Goal: Find specific page/section: Find specific page/section

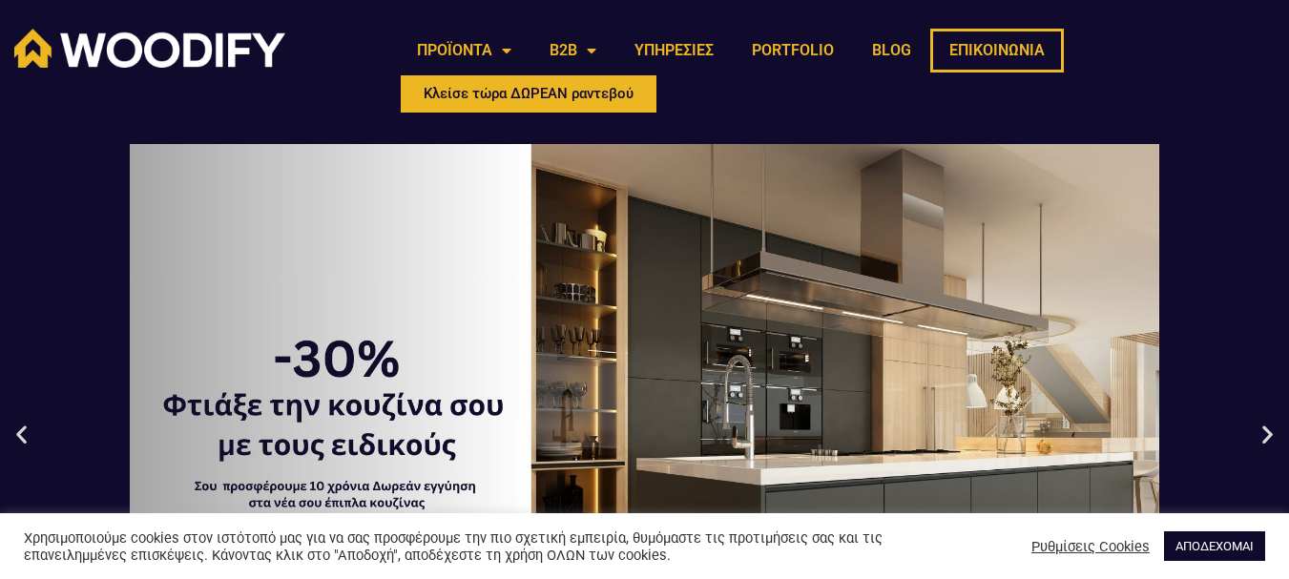
click at [999, 55] on link "ΕΠΙΚΟΙΝΩΝΙΑ" at bounding box center [997, 51] width 134 height 44
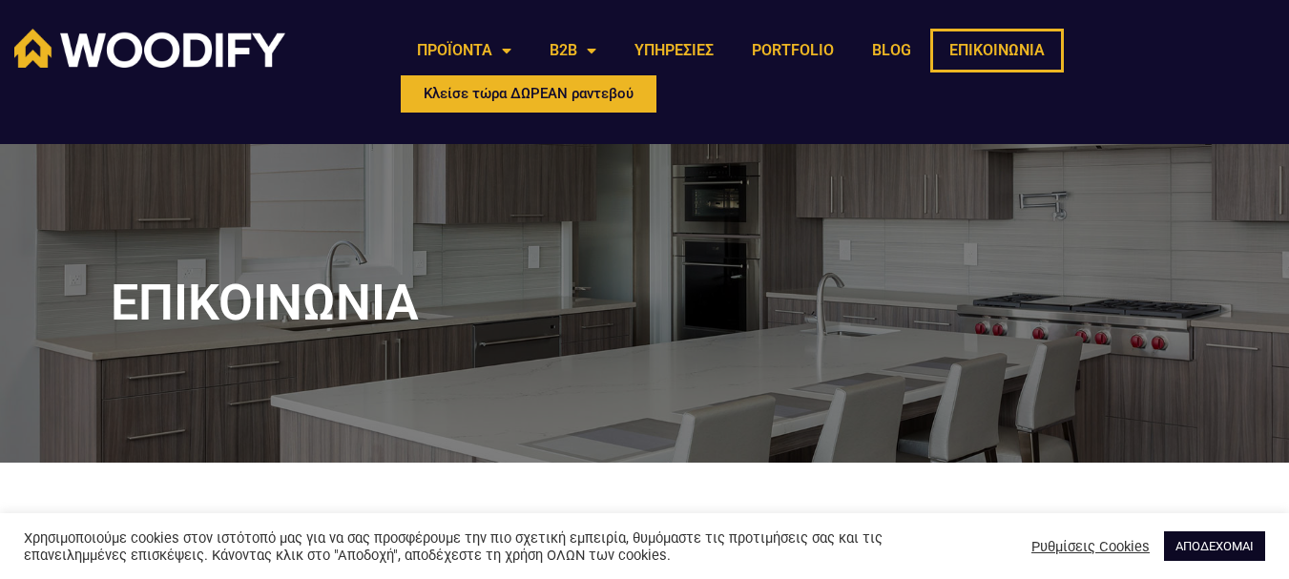
click at [1209, 540] on link "ΑΠΟΔΕΧΟΜΑΙ" at bounding box center [1214, 546] width 101 height 30
click at [1220, 547] on link "ΑΠΟΔΕΧΟΜΑΙ" at bounding box center [1214, 546] width 101 height 30
click at [1215, 543] on link "ΑΠΟΔΕΧΟΜΑΙ" at bounding box center [1214, 546] width 101 height 30
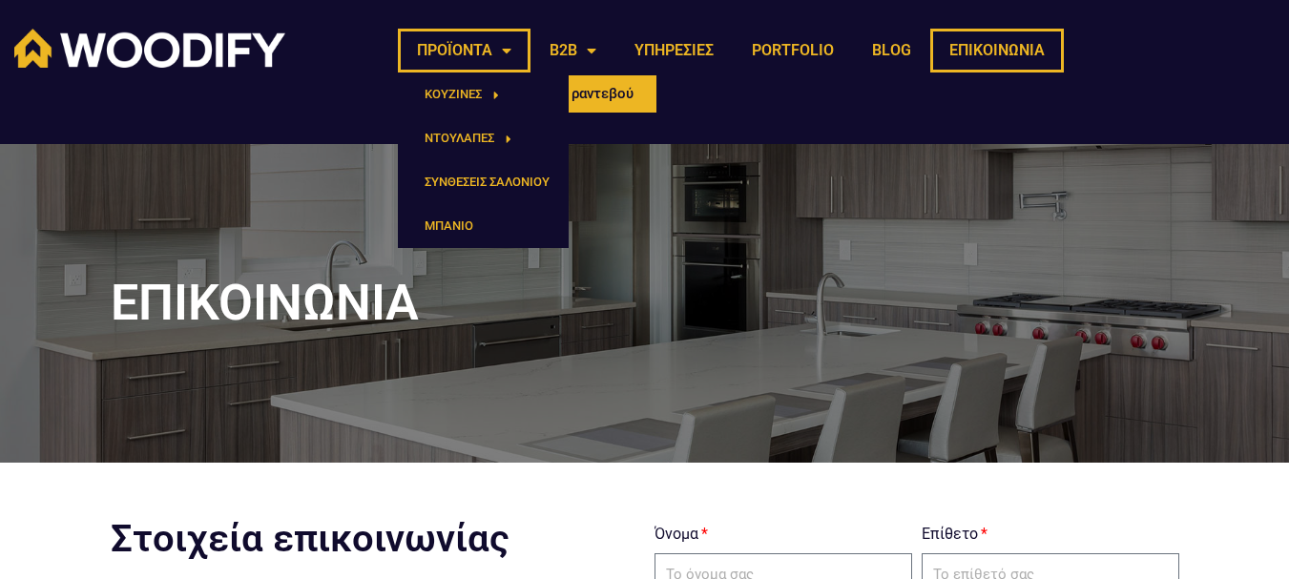
click at [491, 47] on link "ΠΡΟΪΟΝΤΑ" at bounding box center [464, 51] width 133 height 44
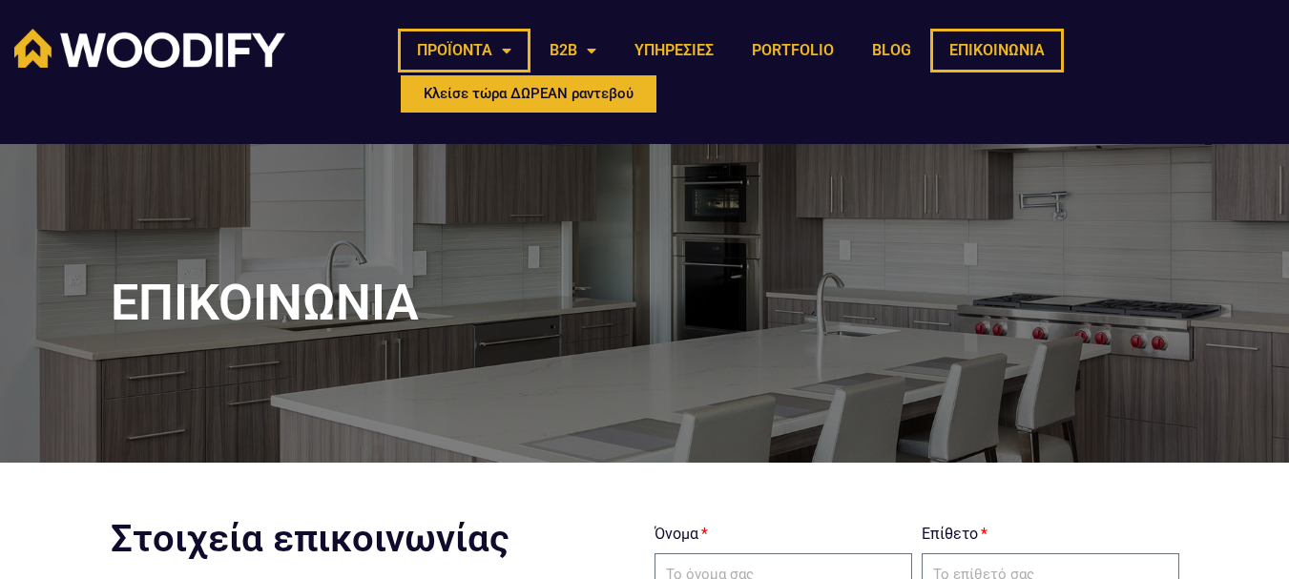
click at [491, 47] on link "ΠΡΟΪΟΝΤΑ" at bounding box center [464, 51] width 133 height 44
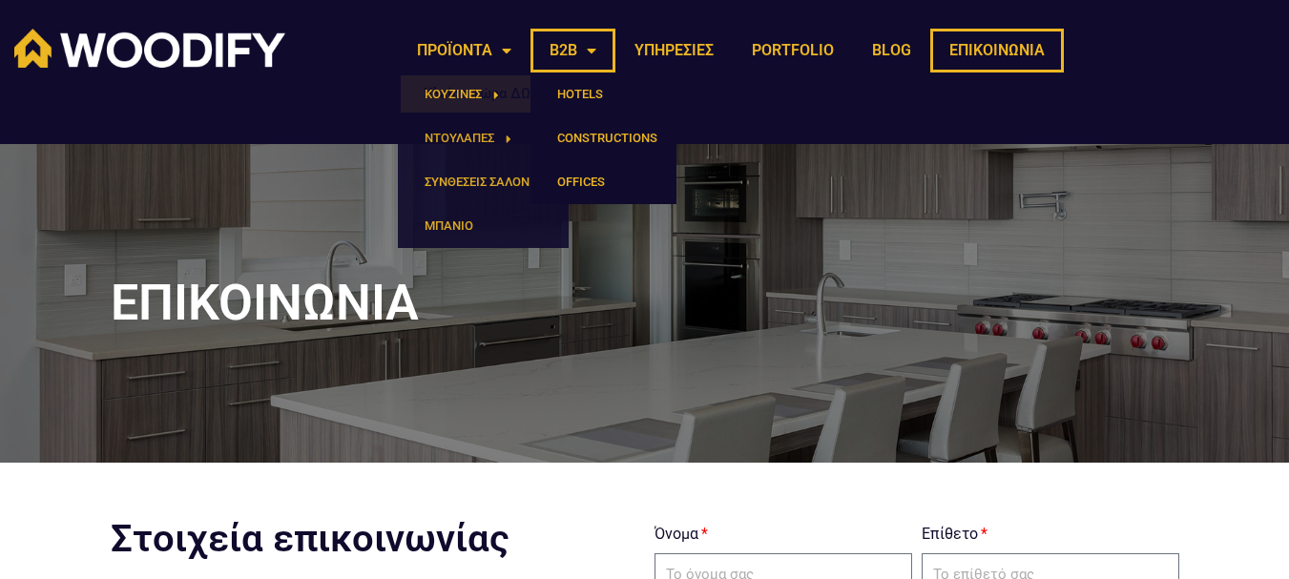
click at [593, 50] on link "B2B" at bounding box center [573, 51] width 85 height 44
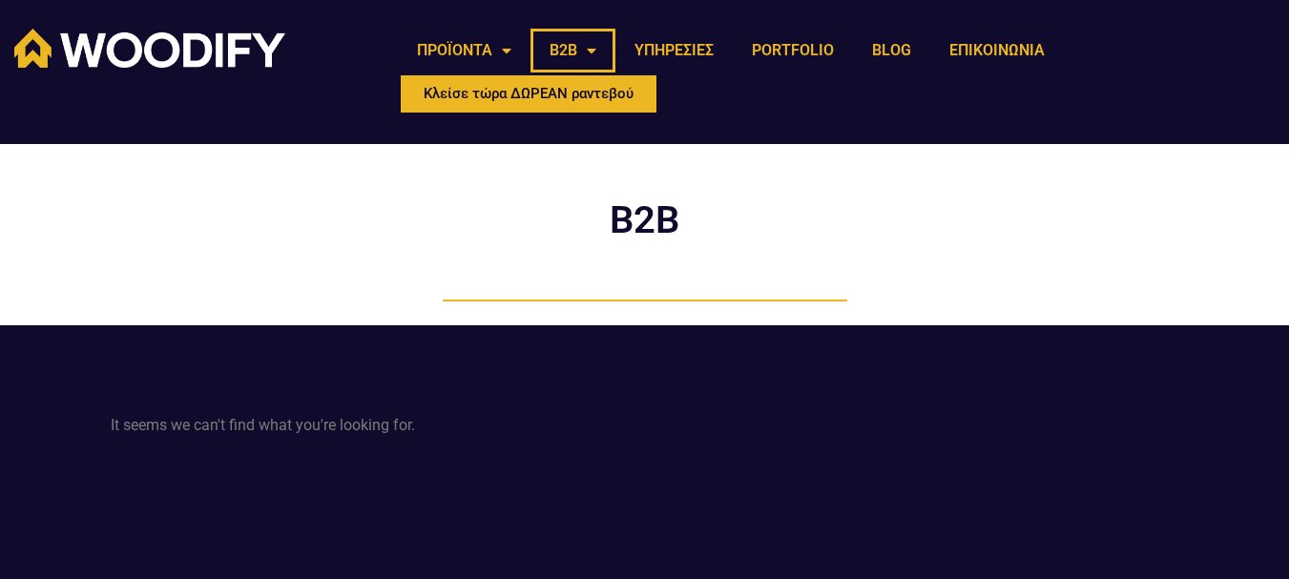
click at [593, 49] on link "B2B" at bounding box center [573, 51] width 85 height 44
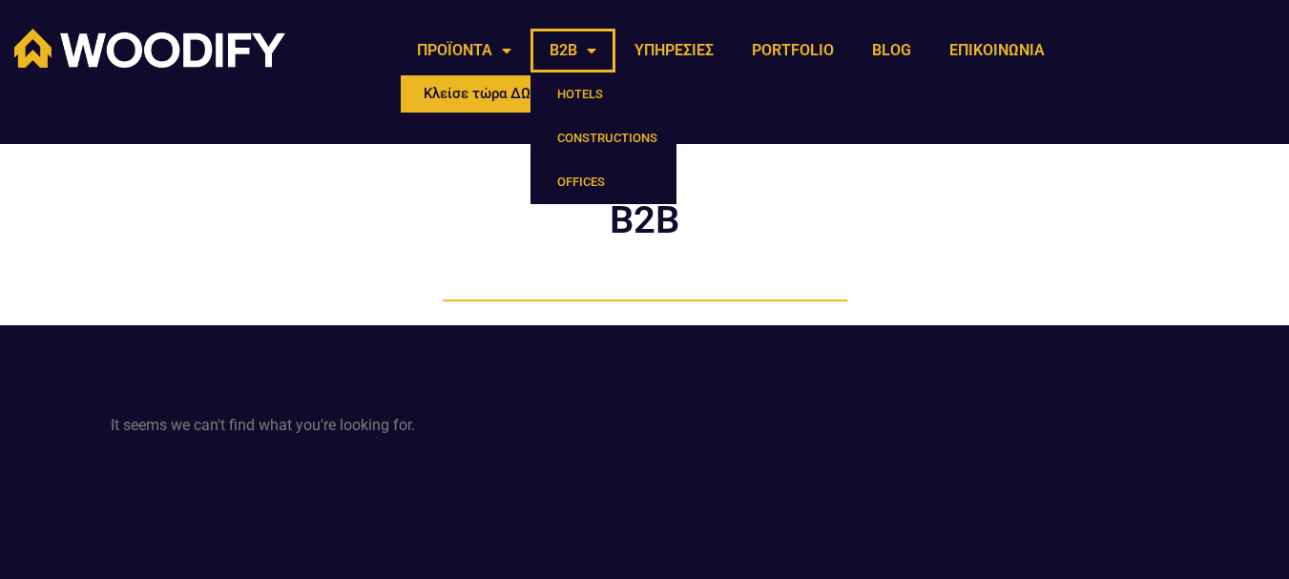
click at [593, 49] on link "B2B" at bounding box center [573, 51] width 85 height 44
